Goal: Communication & Community: Connect with others

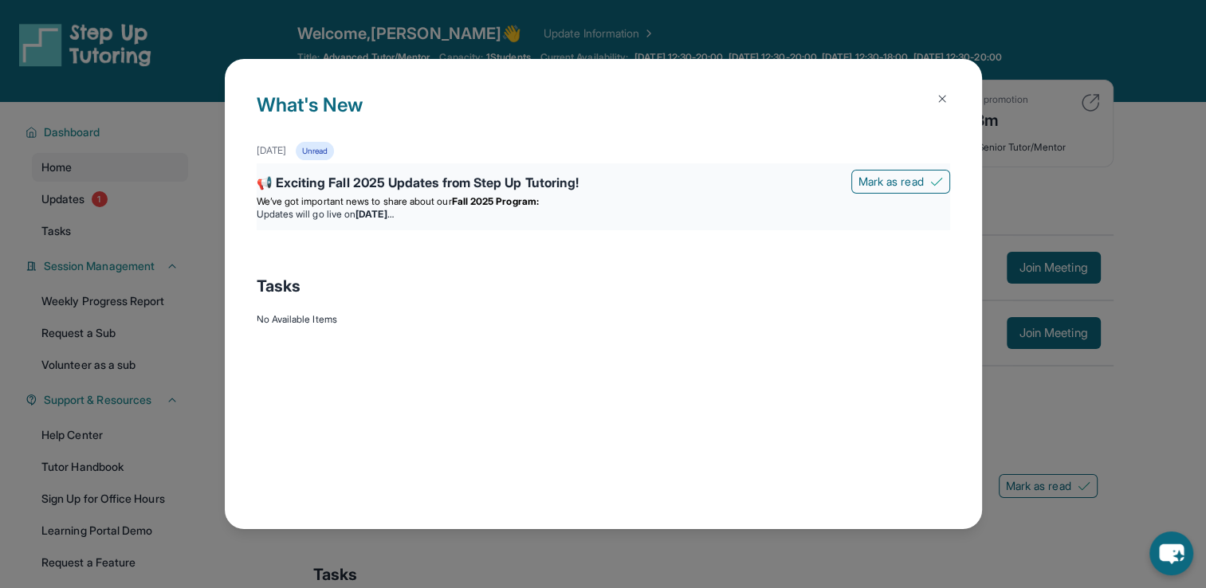
click at [429, 173] on div "📢 Exciting Fall 2025 Updates from Step Up Tutoring!" at bounding box center [604, 184] width 694 height 22
click at [435, 202] on span "We’ve got important news to share about our" at bounding box center [354, 201] width 195 height 12
click at [466, 198] on strong "Fall 2025 Program:" at bounding box center [495, 201] width 87 height 12
click at [519, 203] on strong "Fall 2025 Program:" at bounding box center [495, 201] width 87 height 12
click at [548, 179] on div "📢 Exciting Fall 2025 Updates from Step Up Tutoring!" at bounding box center [604, 184] width 694 height 22
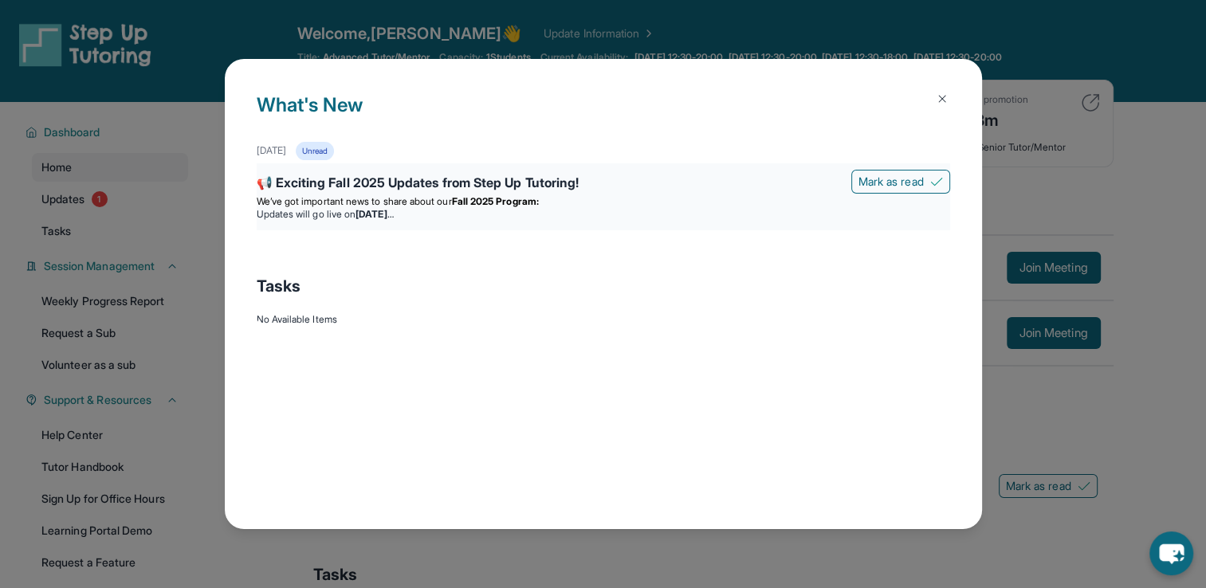
click at [526, 199] on strong "Fall 2025 Program:" at bounding box center [495, 201] width 87 height 12
click at [393, 210] on strong "[DATE]" at bounding box center [374, 214] width 37 height 12
click at [508, 207] on p "We’ve got important news to share about our Fall 2025 Program:" at bounding box center [604, 201] width 694 height 13
click at [942, 104] on img at bounding box center [942, 98] width 13 height 13
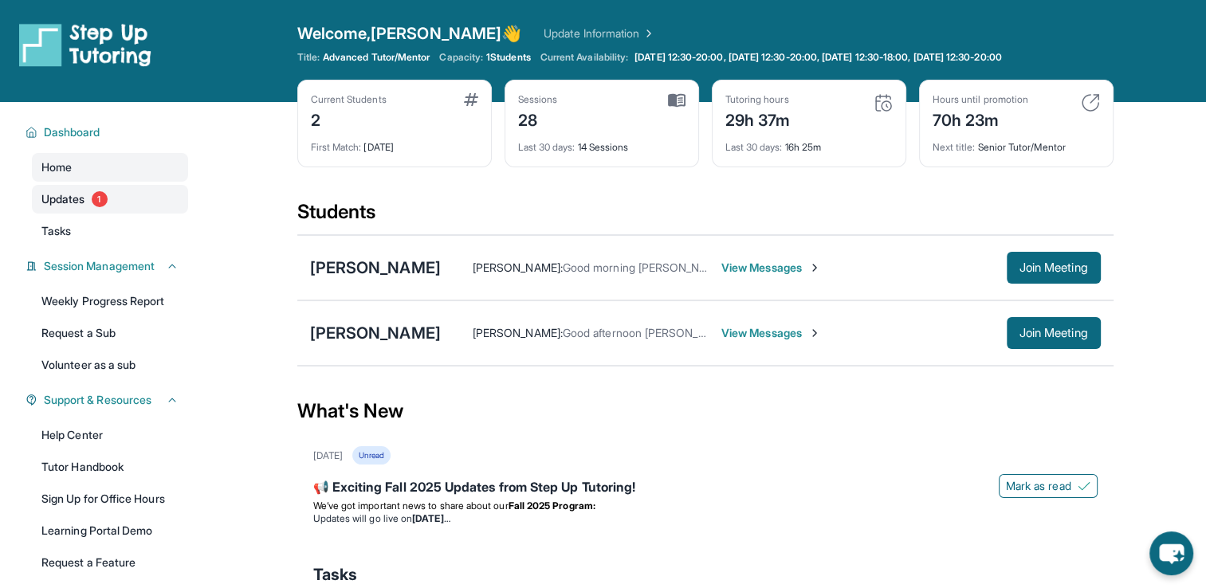
click at [106, 204] on span "1" at bounding box center [100, 199] width 16 height 16
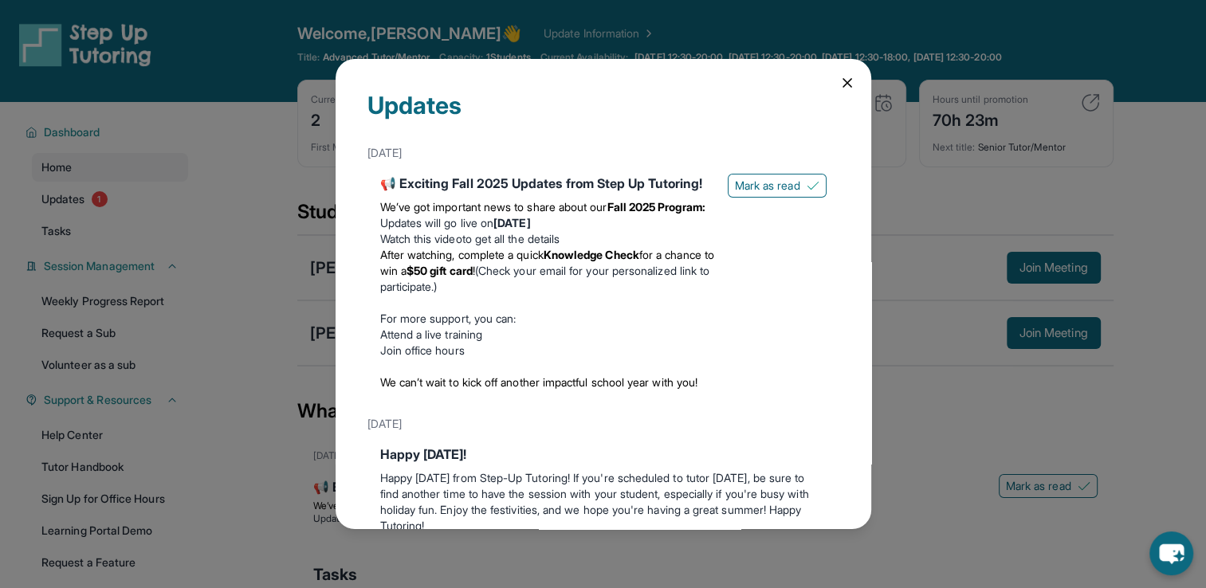
click at [724, 197] on div "📢 Exciting Fall 2025 Updates from Step Up Tutoring! We’ve got important news to…" at bounding box center [603, 285] width 446 height 223
click at [735, 191] on span "Mark as read" at bounding box center [767, 186] width 65 height 16
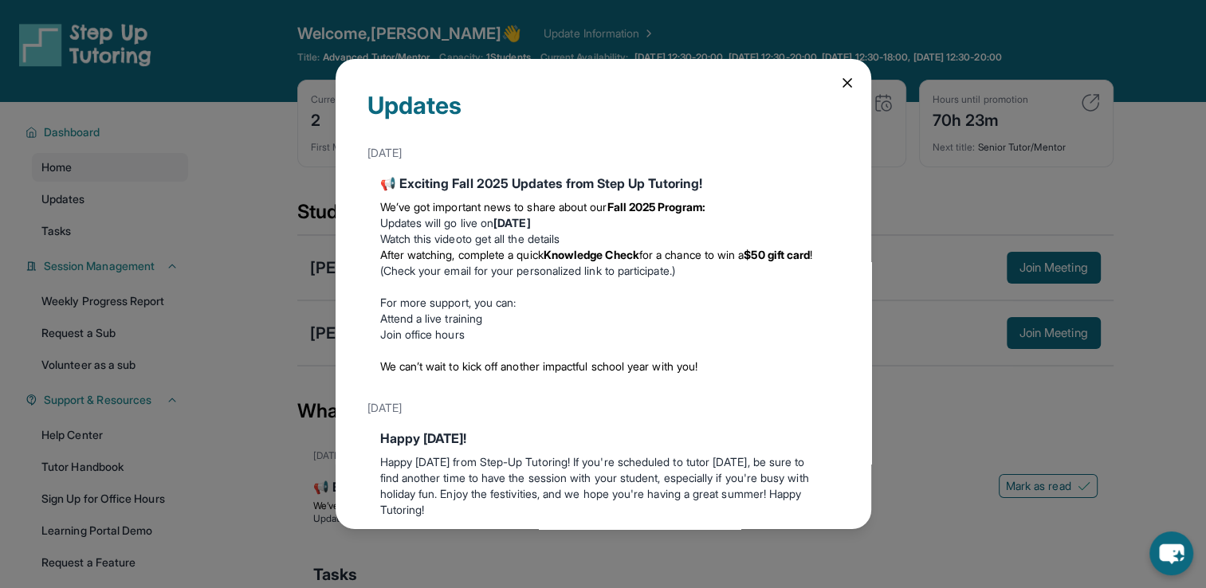
click at [839, 82] on icon at bounding box center [847, 83] width 16 height 16
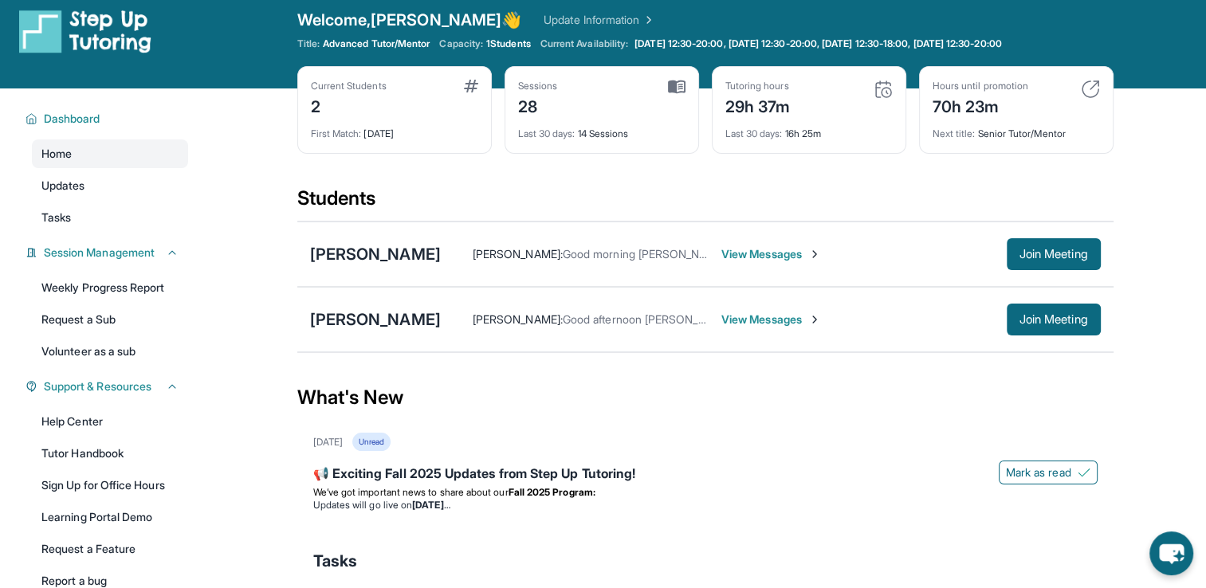
scroll to position [8, 0]
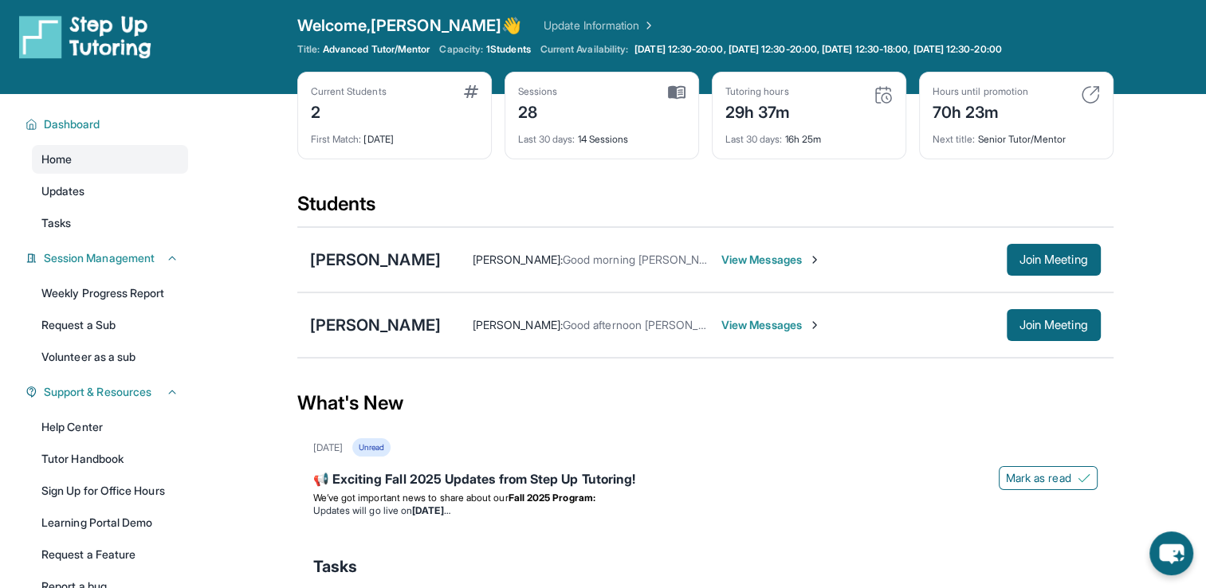
click at [721, 320] on span "View Messages" at bounding box center [771, 325] width 100 height 16
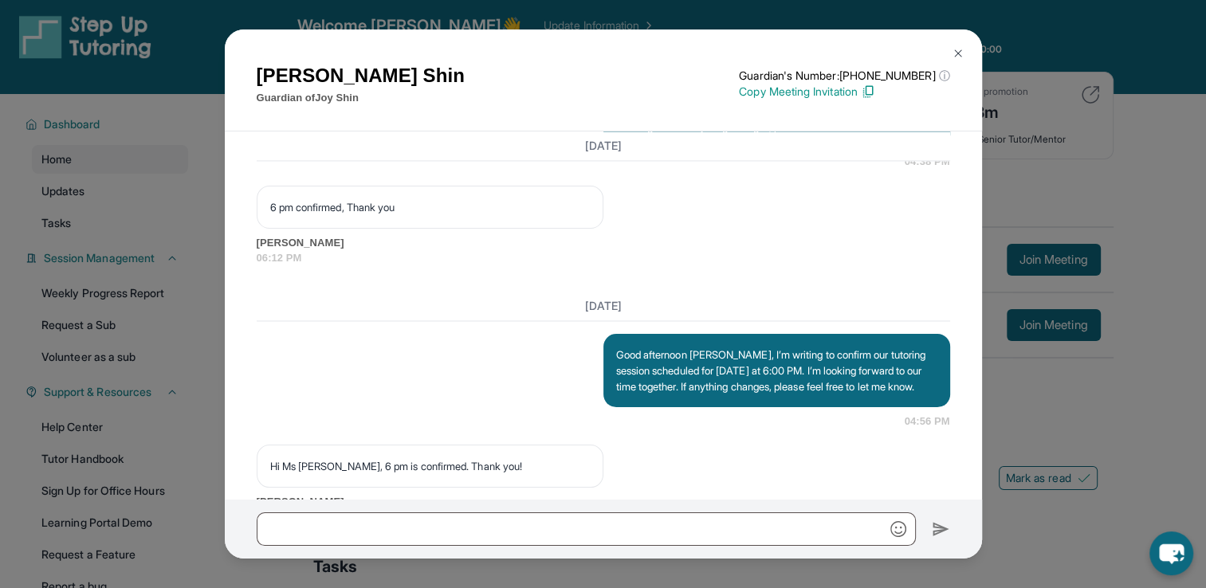
scroll to position [18144, 0]
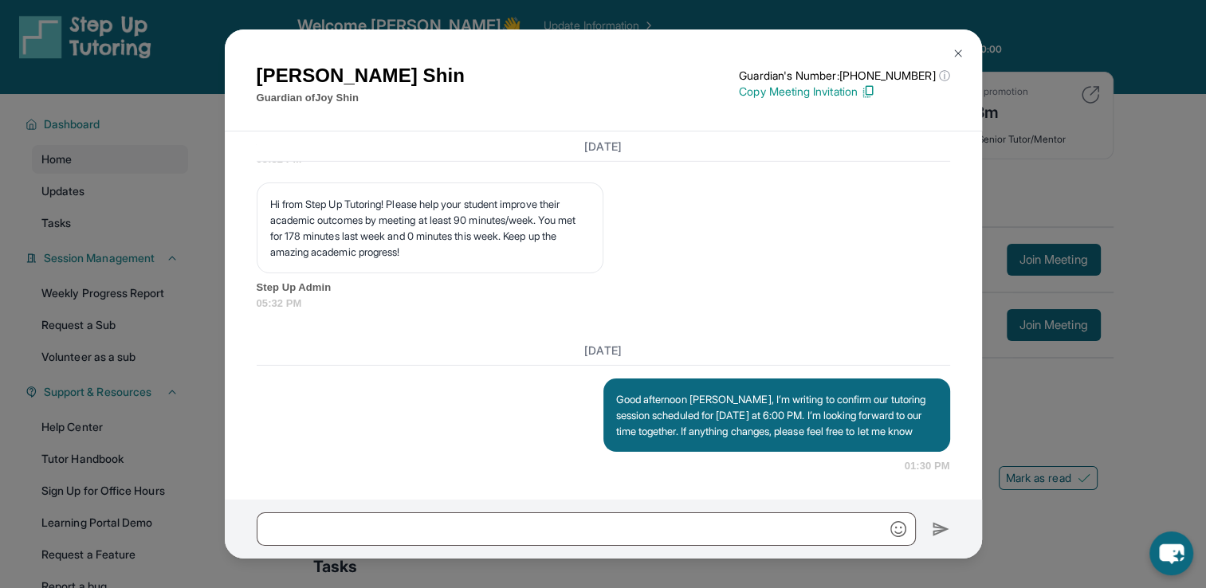
click at [958, 51] on img at bounding box center [958, 53] width 13 height 13
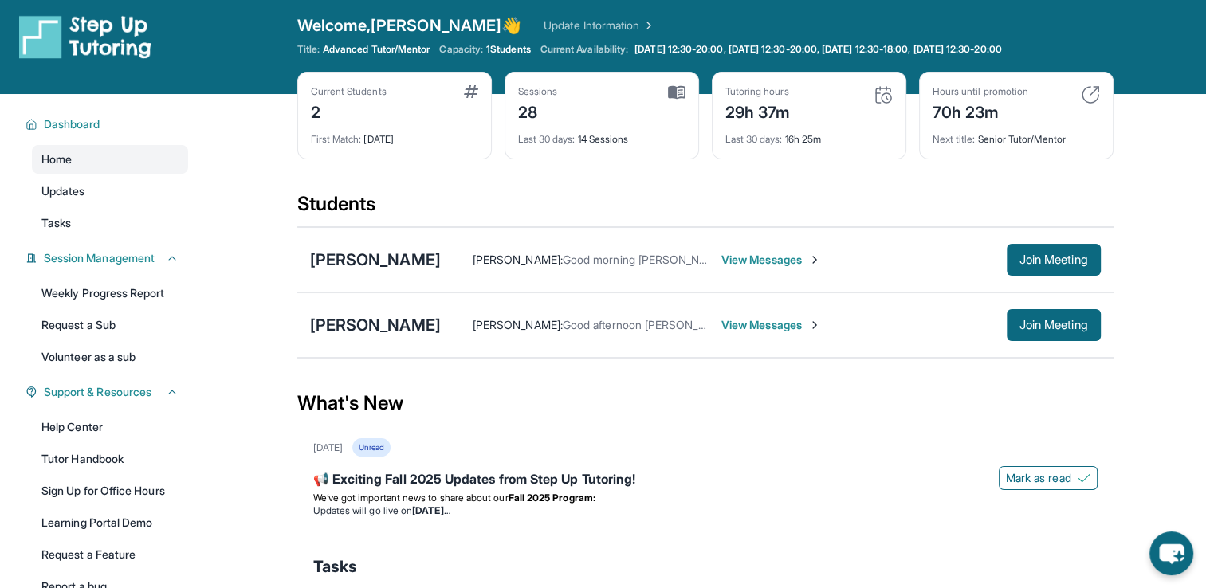
click at [775, 260] on span "View Messages" at bounding box center [771, 260] width 100 height 16
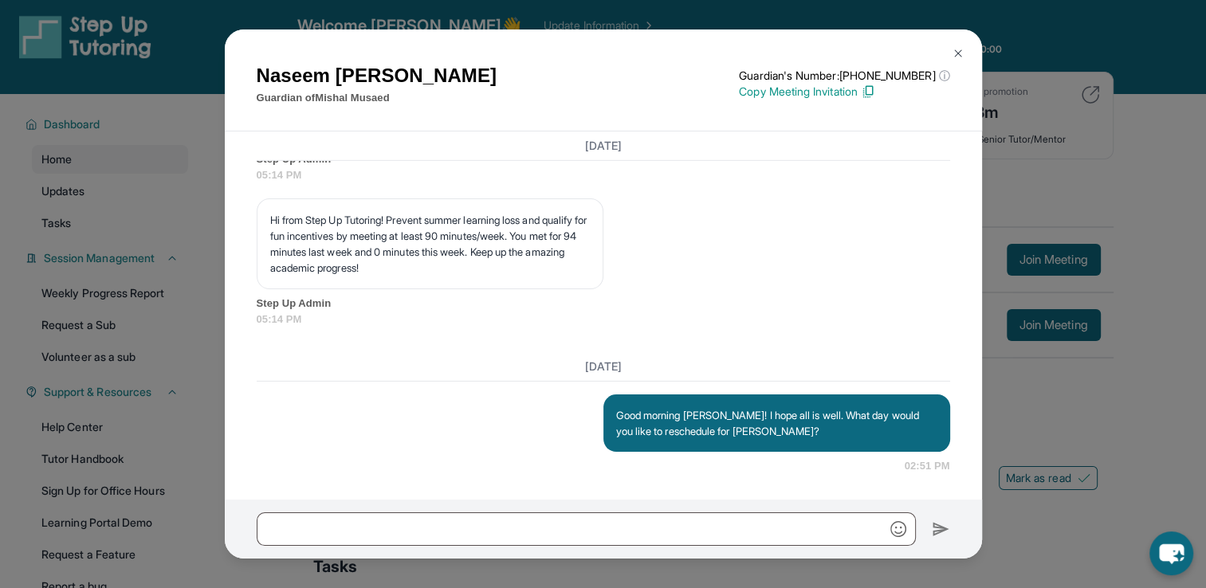
scroll to position [17644, 0]
click at [957, 59] on img at bounding box center [958, 53] width 13 height 13
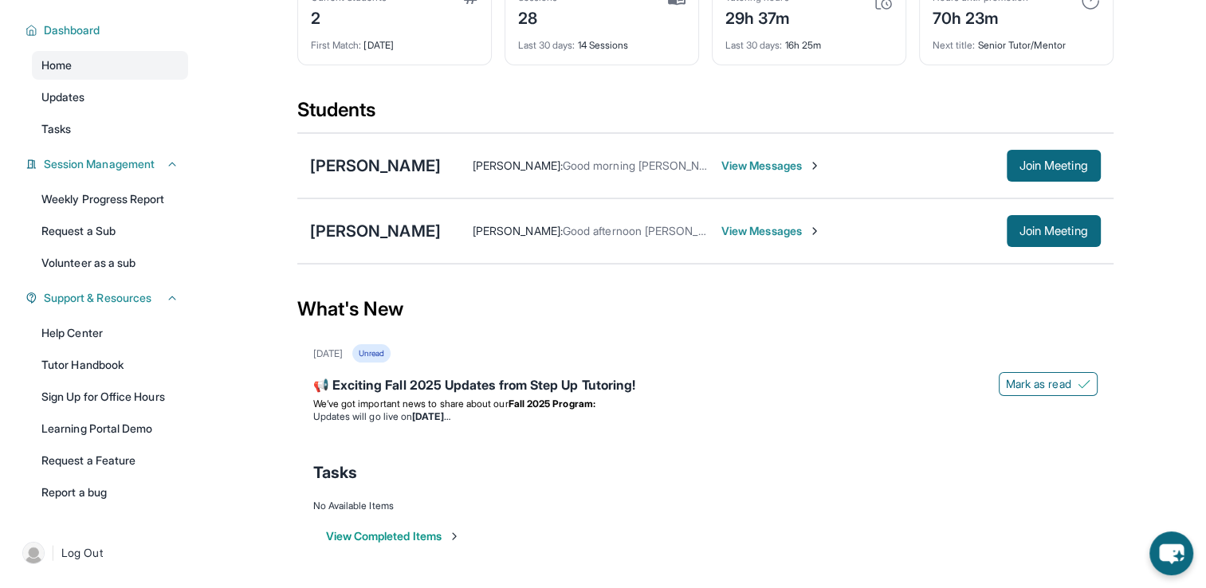
scroll to position [0, 0]
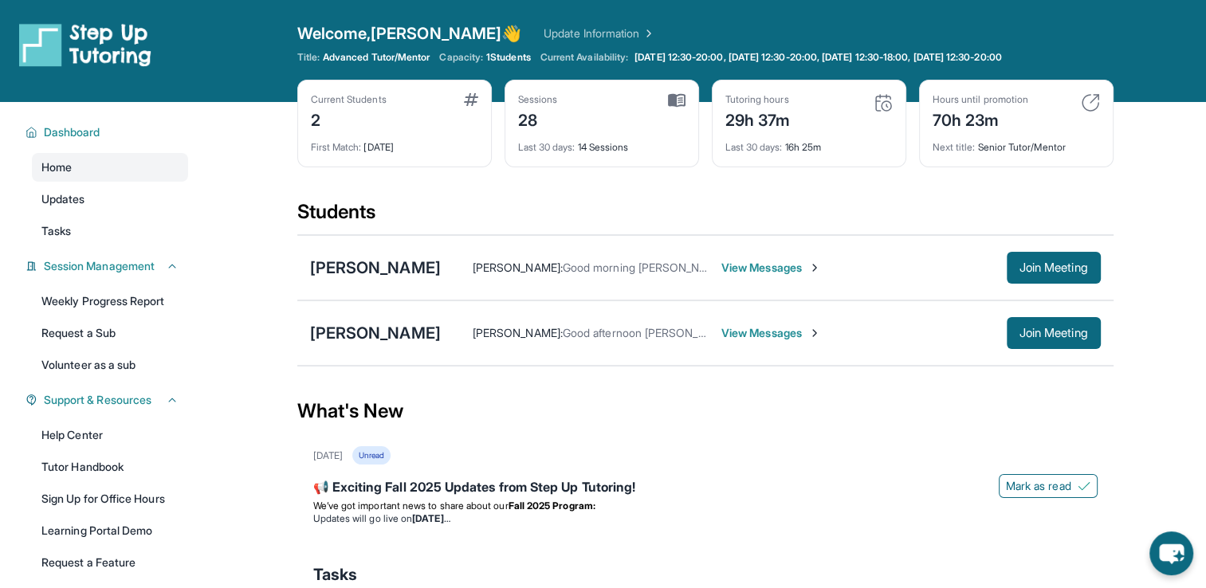
click at [721, 332] on span "View Messages" at bounding box center [771, 333] width 100 height 16
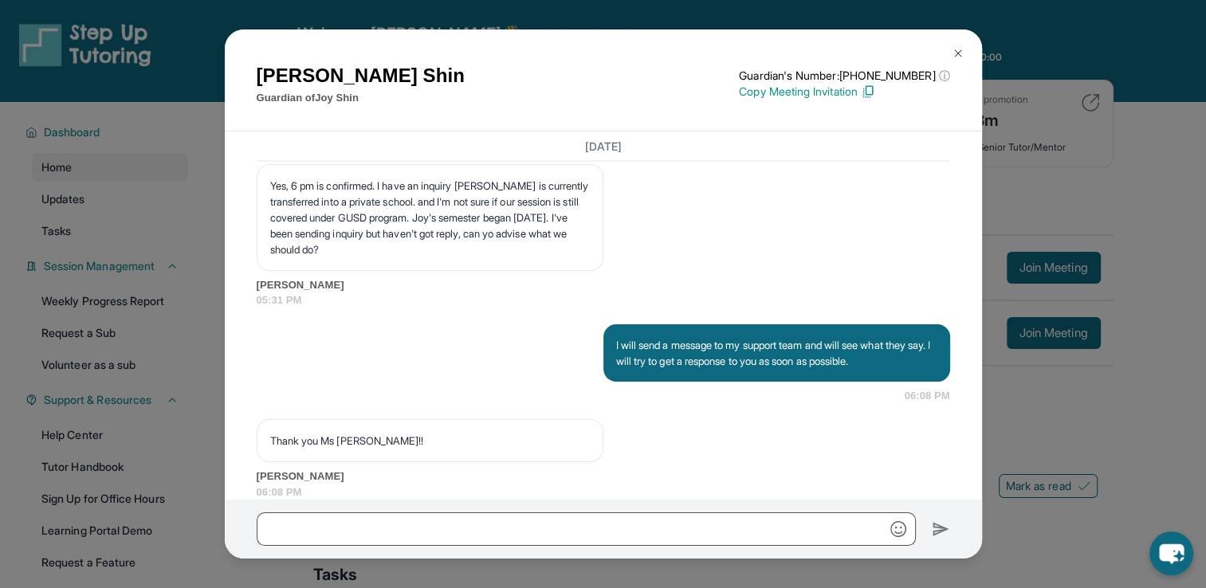
scroll to position [18144, 0]
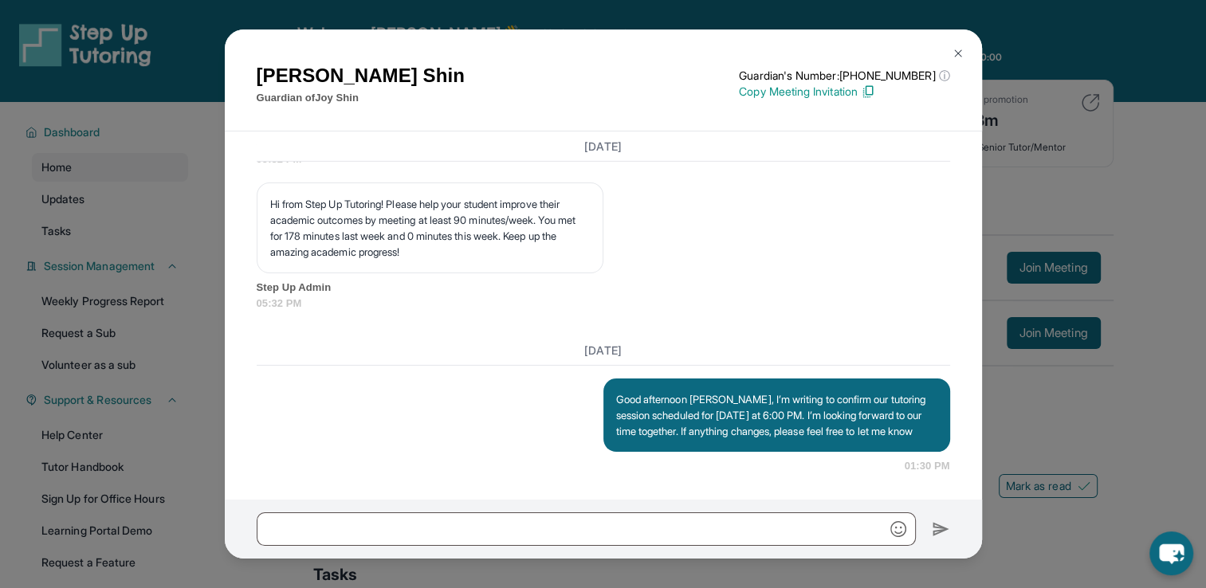
click at [959, 57] on img at bounding box center [958, 53] width 13 height 13
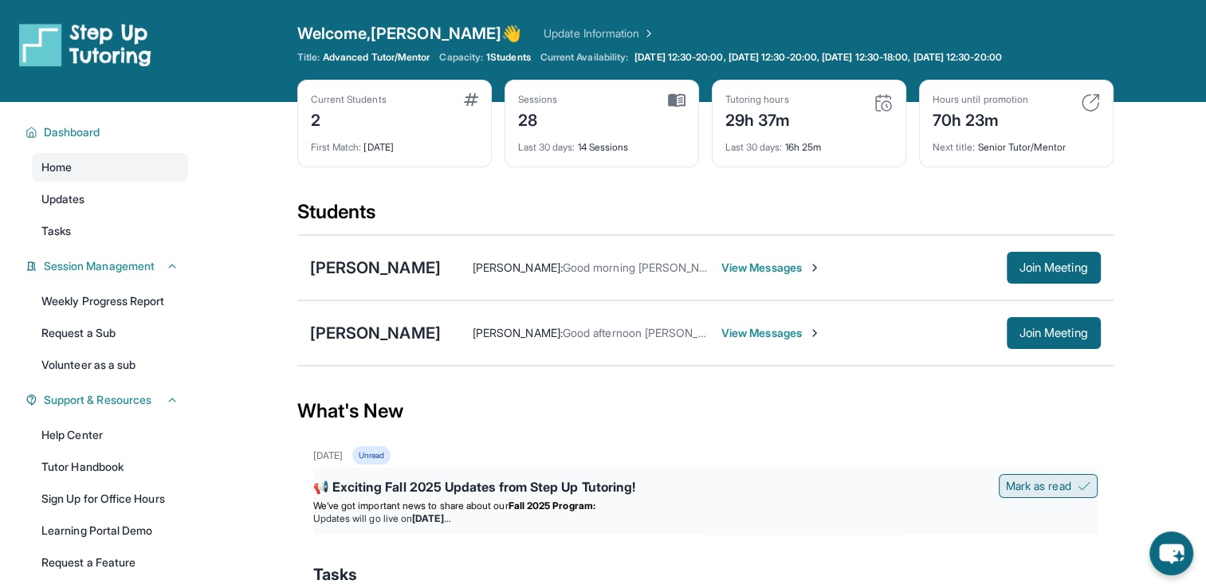
click at [1056, 487] on span "Mark as read" at bounding box center [1038, 486] width 65 height 16
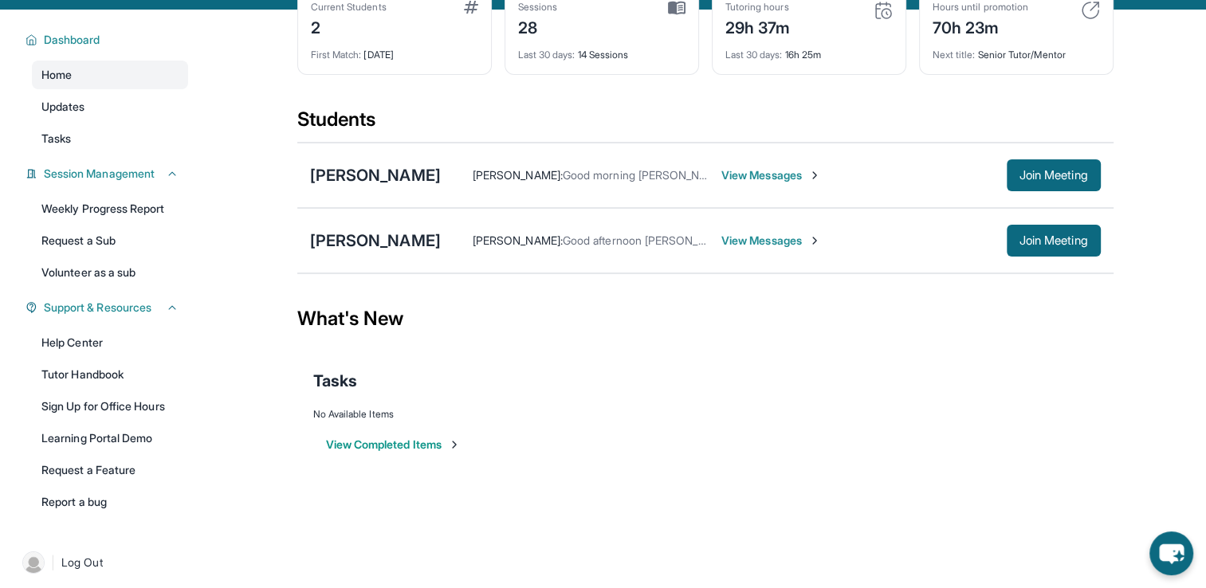
scroll to position [102, 0]
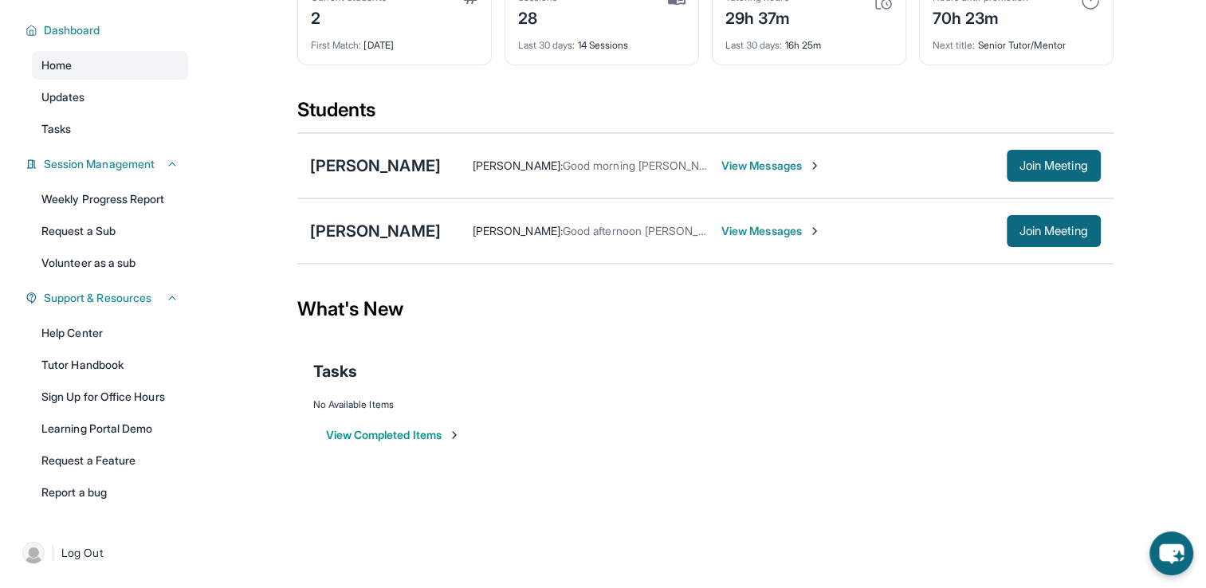
click at [721, 234] on span "View Messages" at bounding box center [771, 231] width 100 height 16
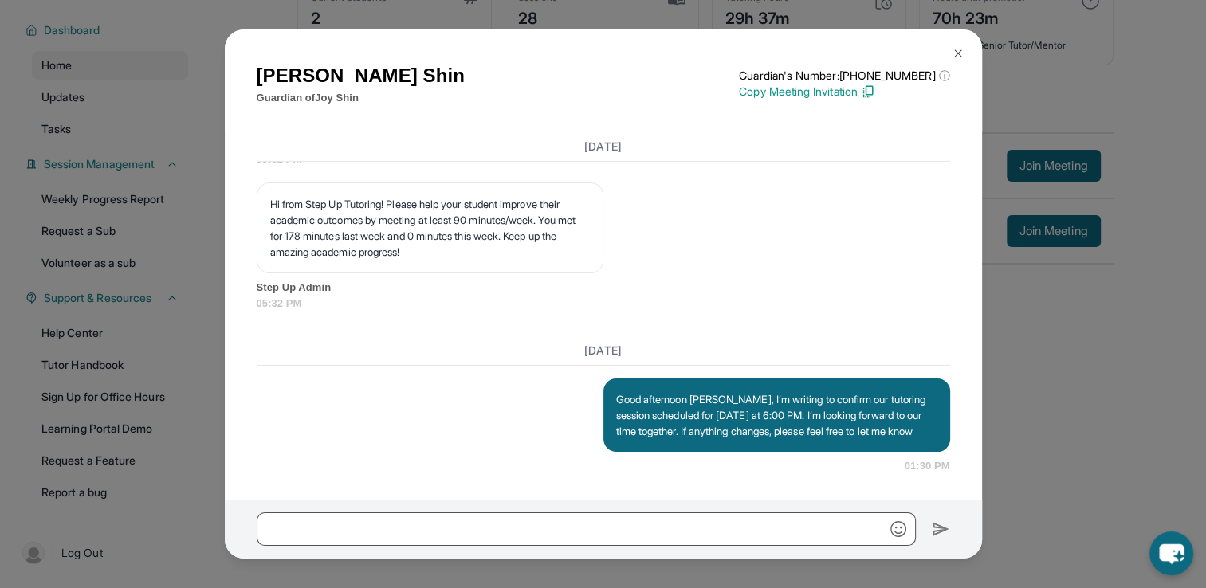
scroll to position [18144, 0]
click at [961, 58] on img at bounding box center [958, 53] width 13 height 13
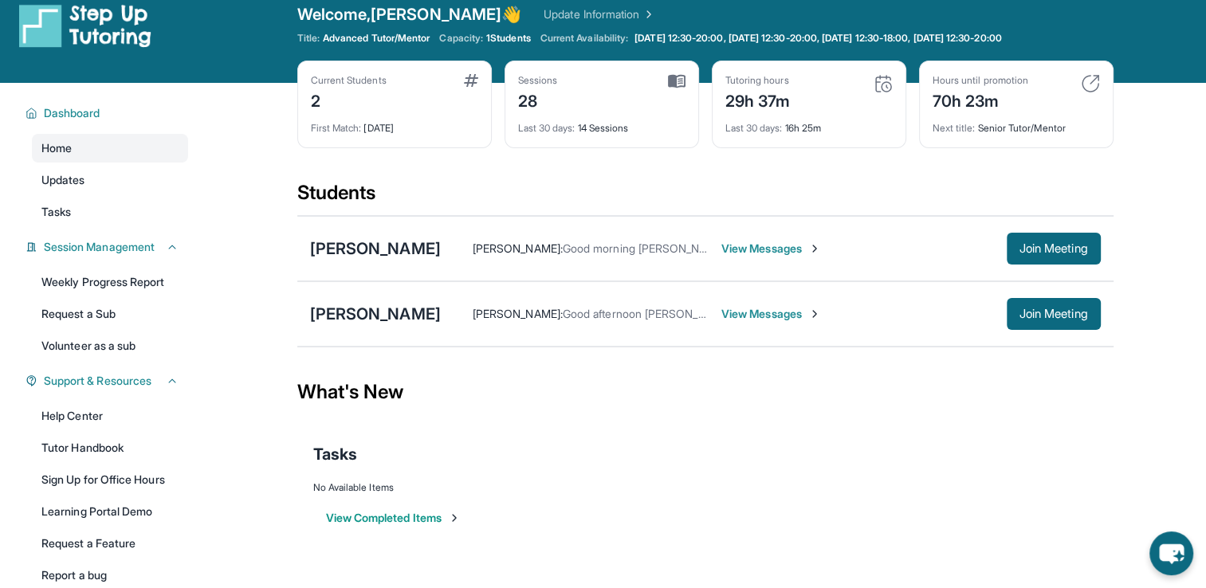
scroll to position [0, 0]
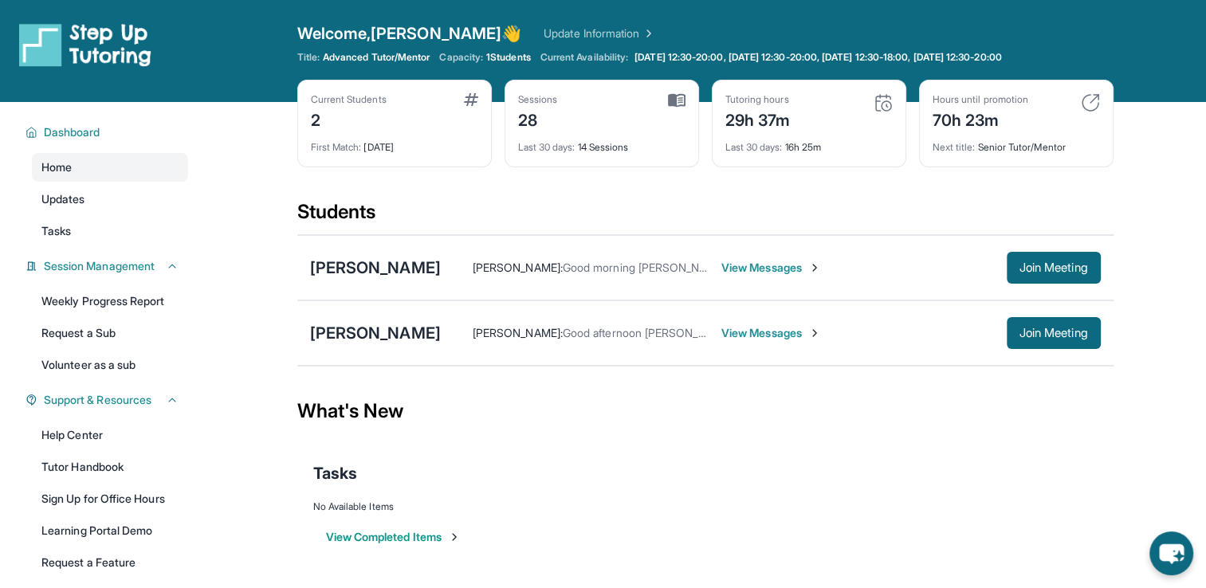
click at [450, 96] on div "Current Students 2" at bounding box center [394, 112] width 167 height 38
click at [721, 325] on span "View Messages" at bounding box center [771, 333] width 100 height 16
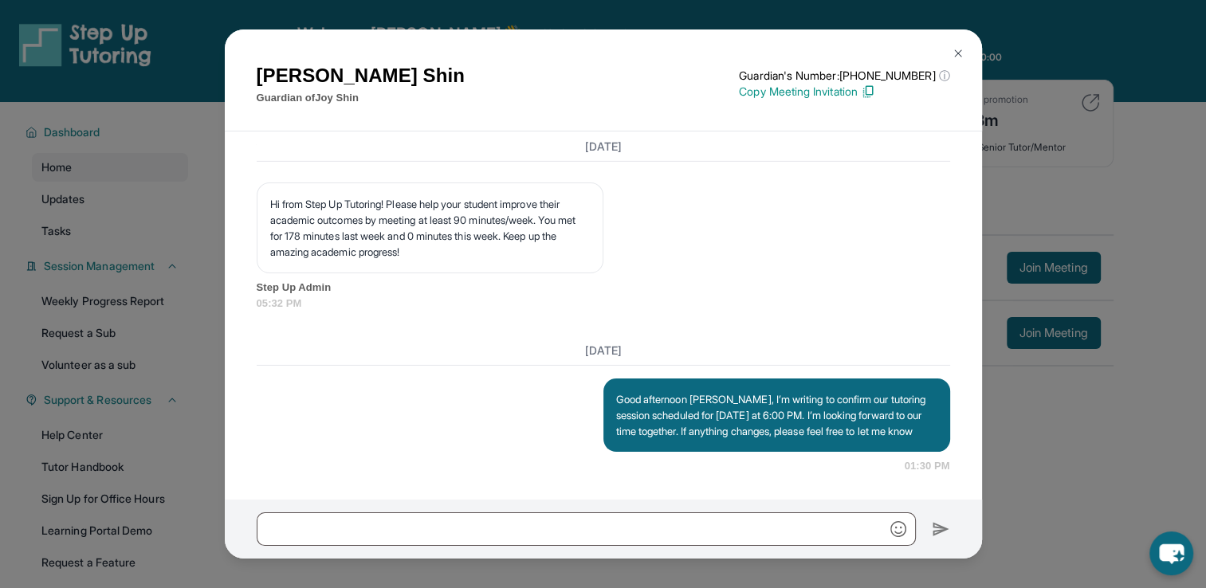
scroll to position [18144, 0]
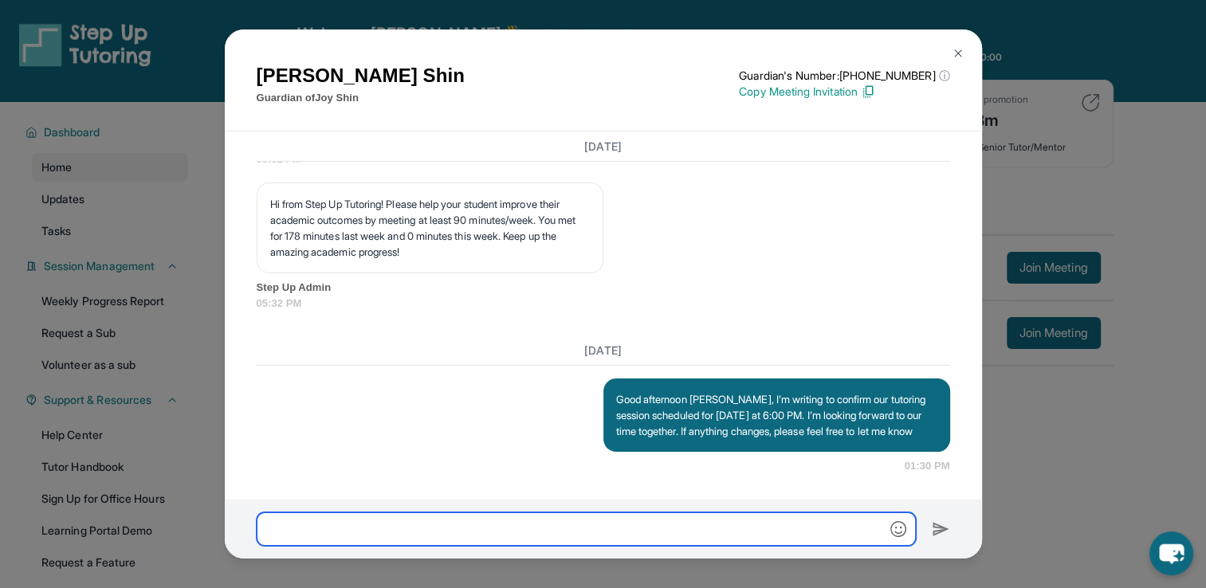
click at [631, 528] on input "text" at bounding box center [586, 529] width 659 height 33
click at [741, 528] on input "**********" at bounding box center [586, 529] width 659 height 33
type input "**********"
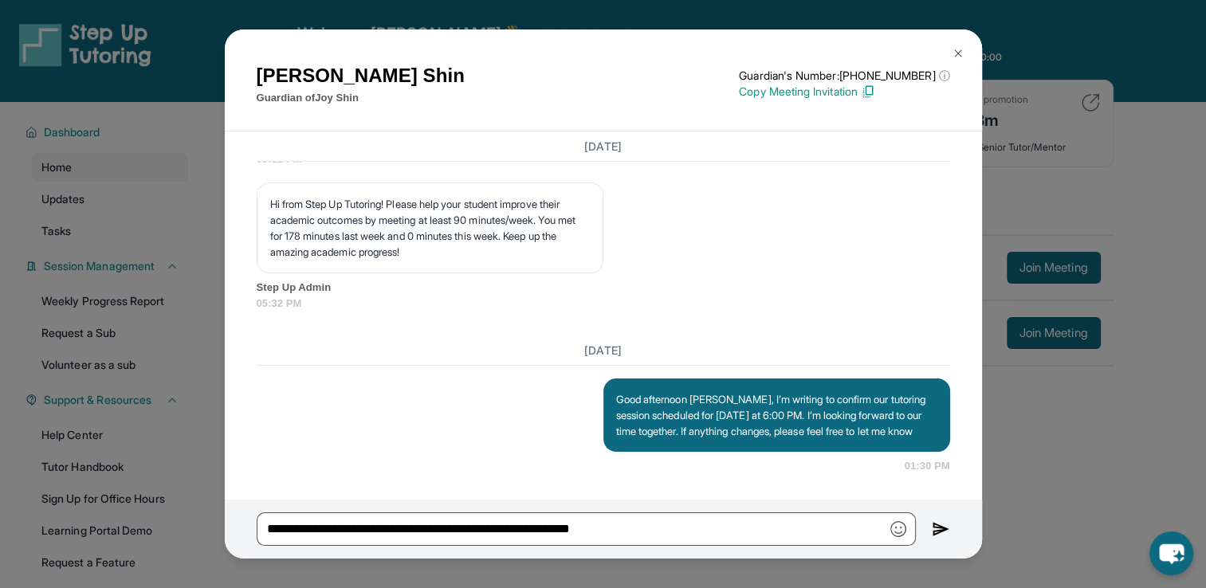
click at [938, 531] on img at bounding box center [941, 529] width 18 height 19
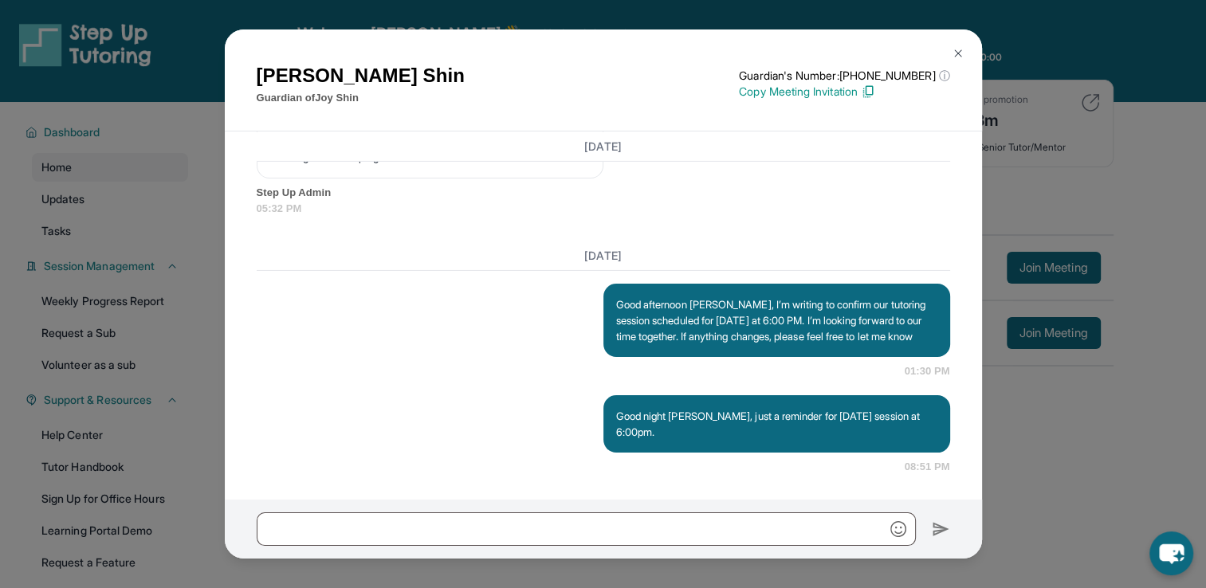
scroll to position [18239, 0]
click at [969, 62] on button at bounding box center [958, 53] width 32 height 32
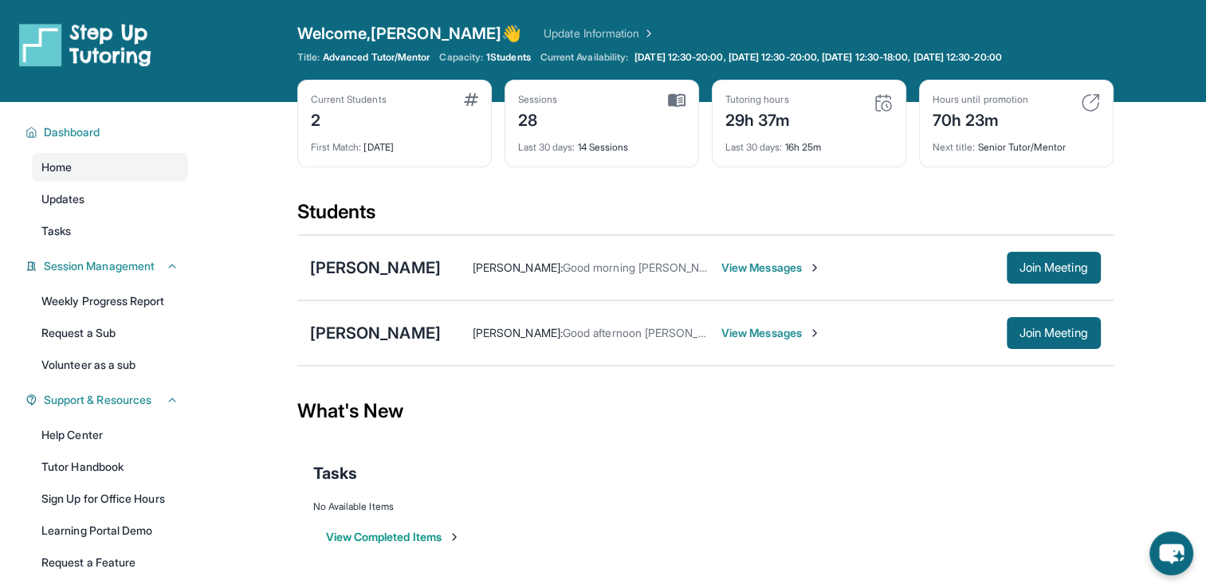
click at [721, 337] on span "View Messages" at bounding box center [771, 333] width 100 height 16
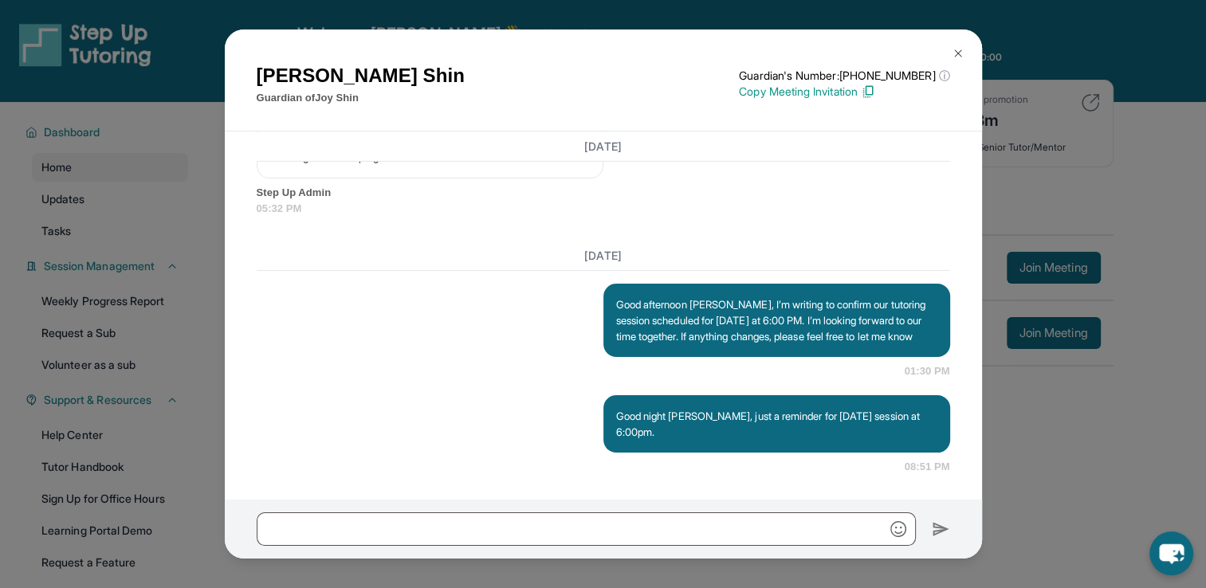
click at [953, 59] on img at bounding box center [958, 53] width 13 height 13
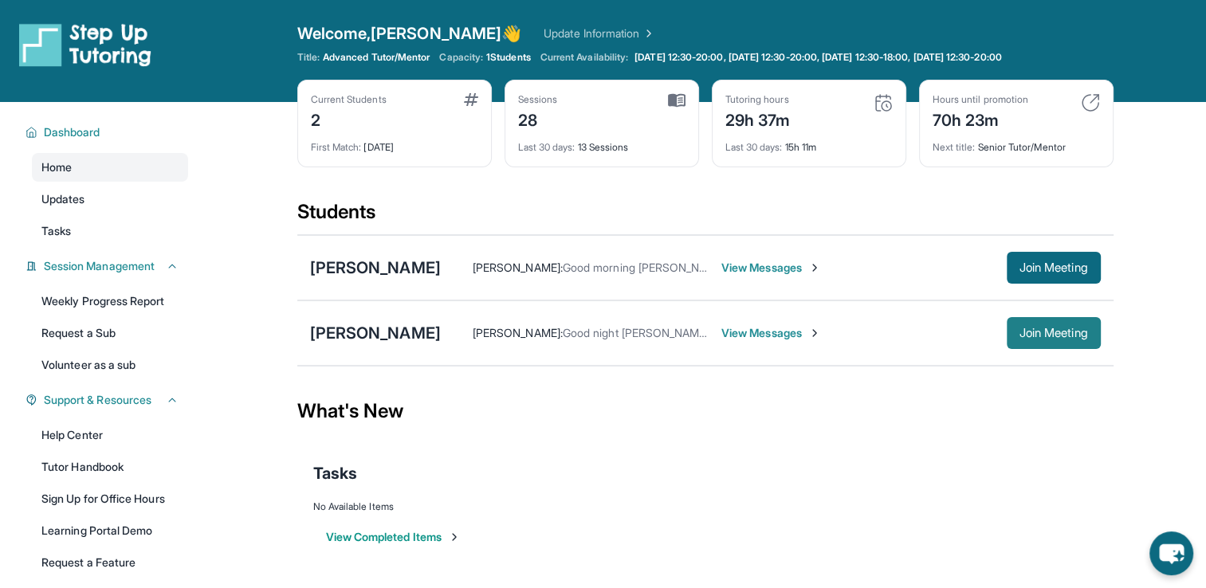
click at [1064, 332] on span "Join Meeting" at bounding box center [1054, 333] width 69 height 10
click at [721, 335] on span "View Messages" at bounding box center [771, 333] width 100 height 16
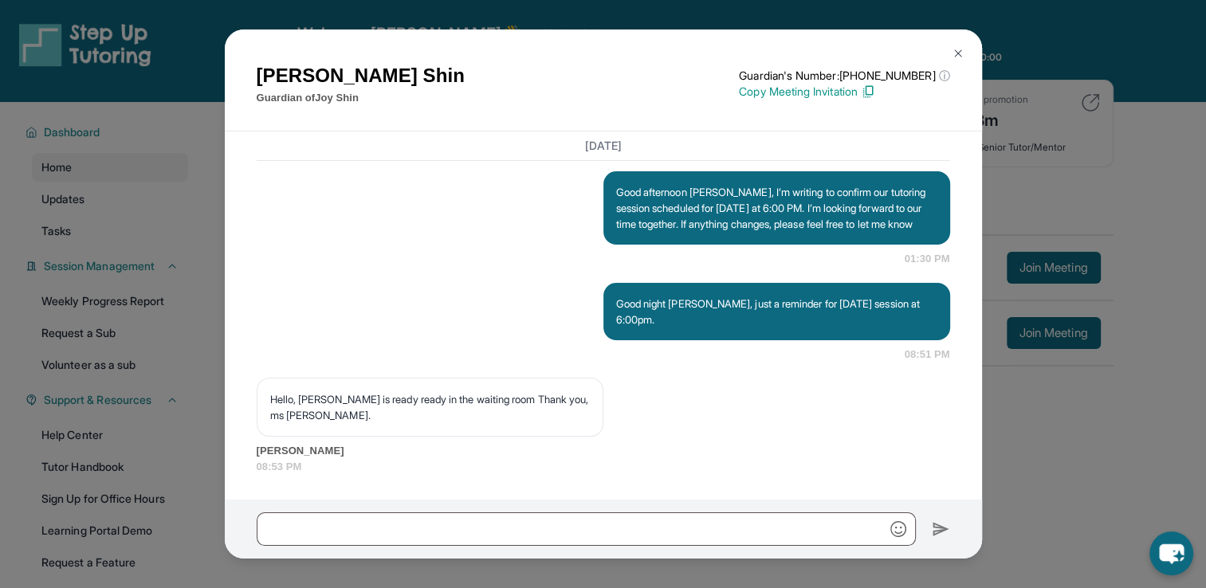
scroll to position [18352, 0]
click at [955, 47] on img at bounding box center [958, 53] width 13 height 13
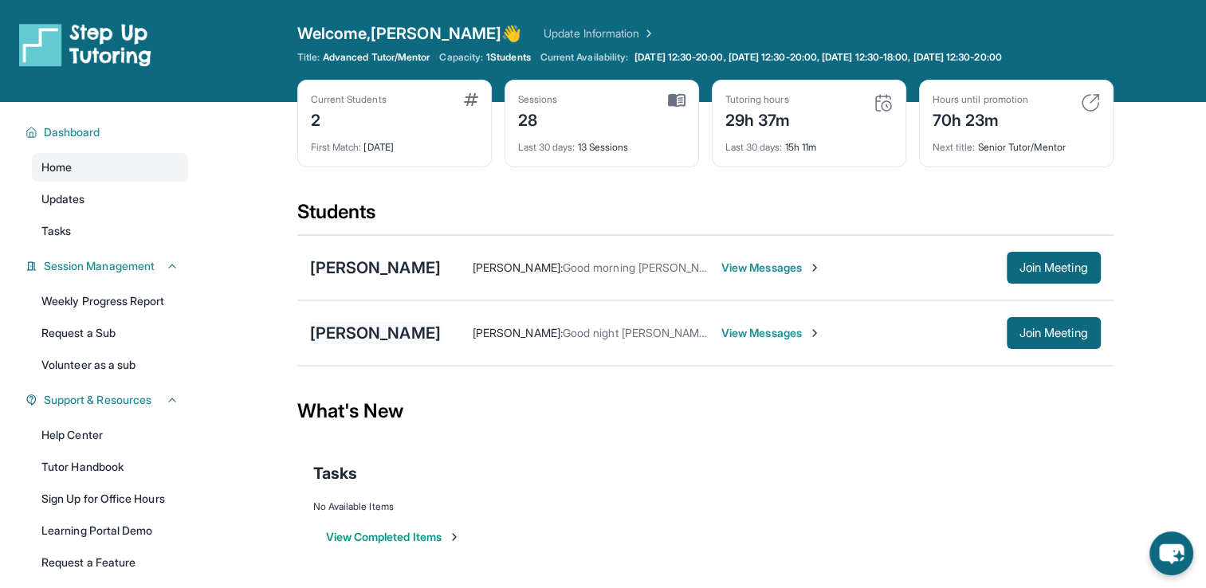
click at [352, 339] on div "[PERSON_NAME]" at bounding box center [375, 333] width 131 height 22
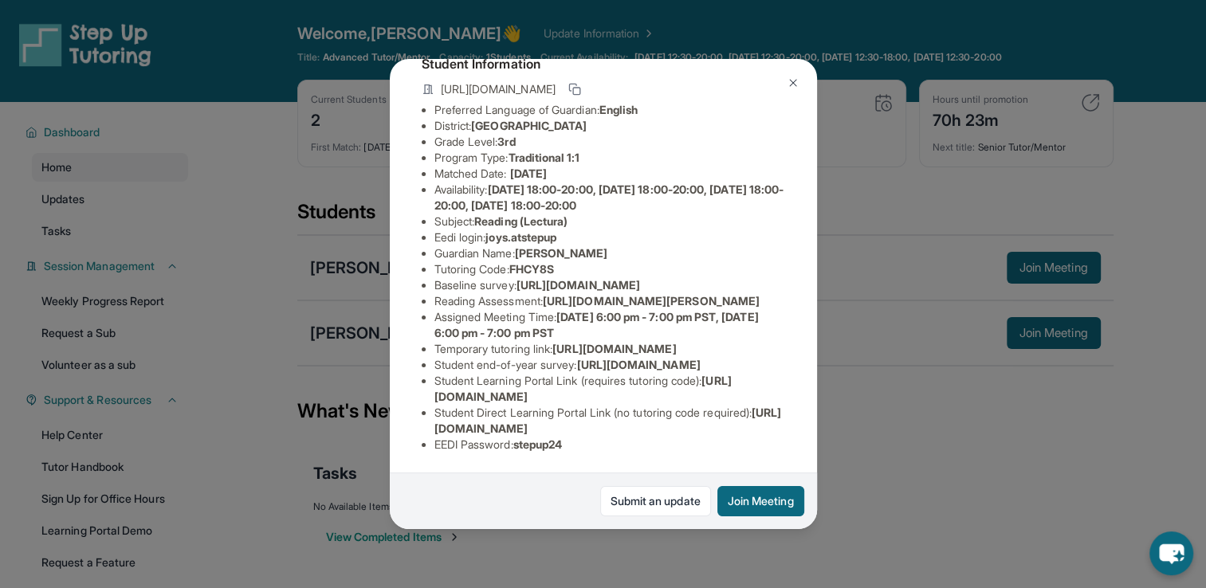
scroll to position [303, 0]
